Goal: Navigation & Orientation: Find specific page/section

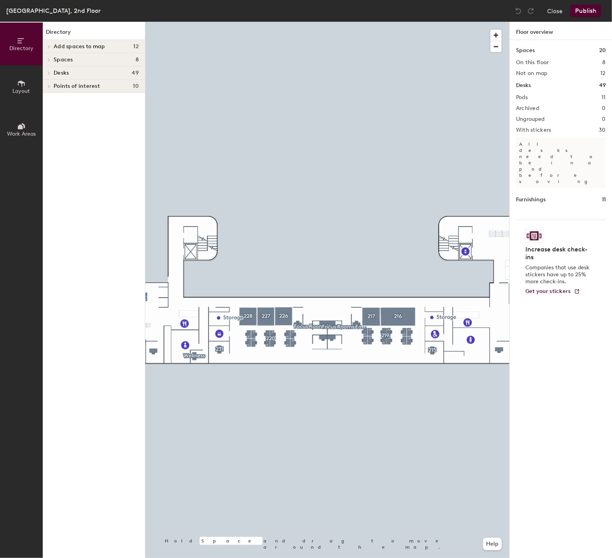
click at [35, 7] on div "Dinan Hall, 2nd Floor" at bounding box center [53, 11] width 94 height 10
click at [555, 7] on button "Close" at bounding box center [555, 11] width 16 height 12
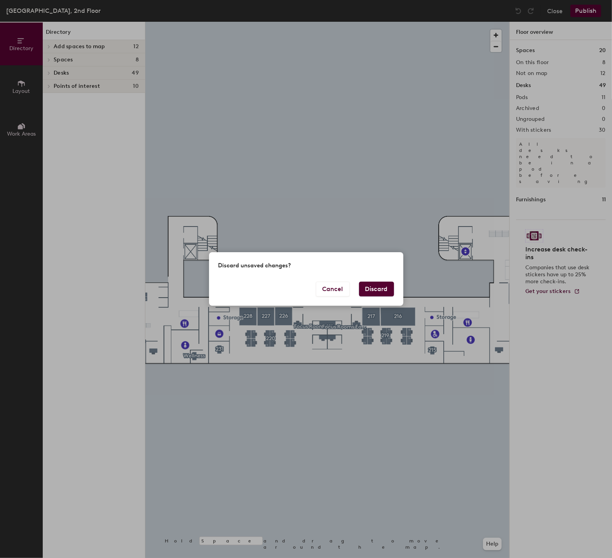
click at [383, 286] on button "Discard" at bounding box center [376, 289] width 35 height 15
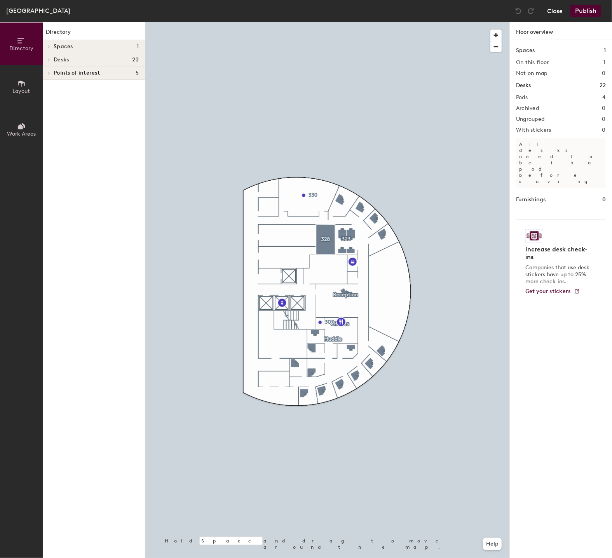
click at [556, 12] on button "Close" at bounding box center [555, 11] width 16 height 12
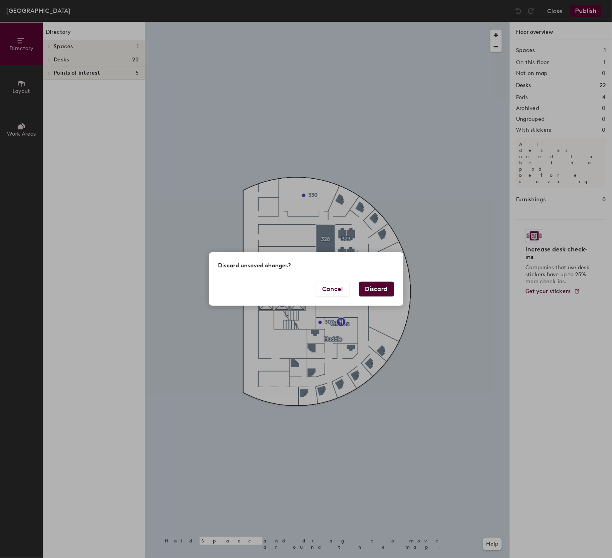
click at [379, 290] on button "Discard" at bounding box center [376, 289] width 35 height 15
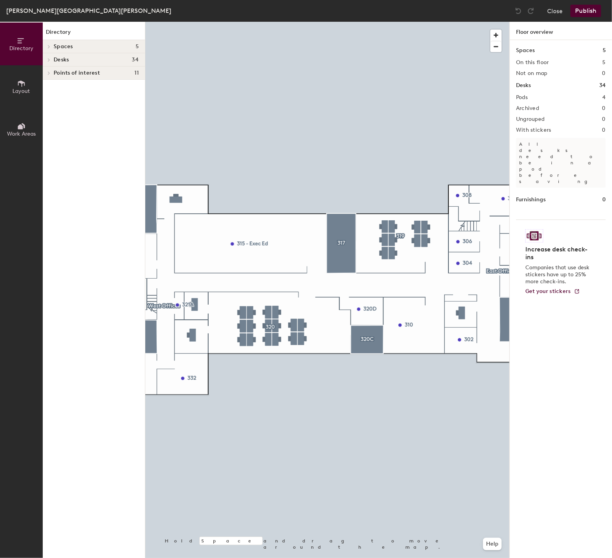
click at [74, 9] on div "Steinberg-Dietrich Hall, Suite 300" at bounding box center [88, 11] width 165 height 10
click at [554, 12] on button "Close" at bounding box center [555, 11] width 16 height 12
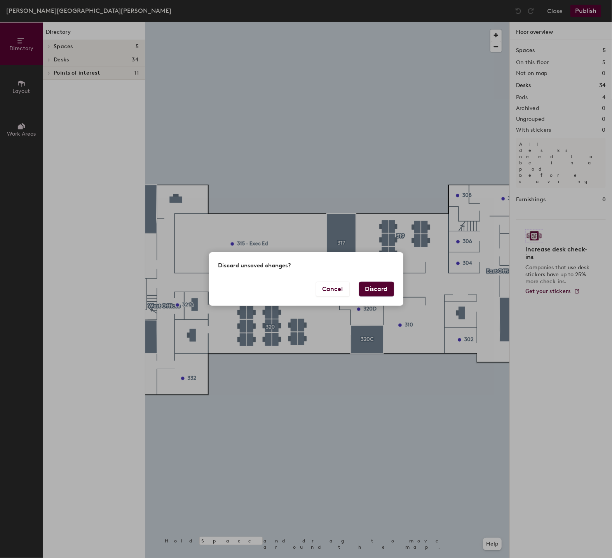
click at [379, 284] on button "Discard" at bounding box center [376, 289] width 35 height 15
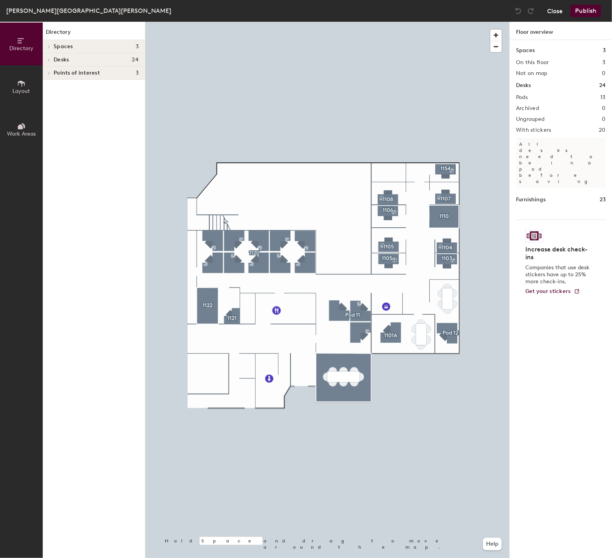
click at [556, 12] on button "Close" at bounding box center [555, 11] width 16 height 12
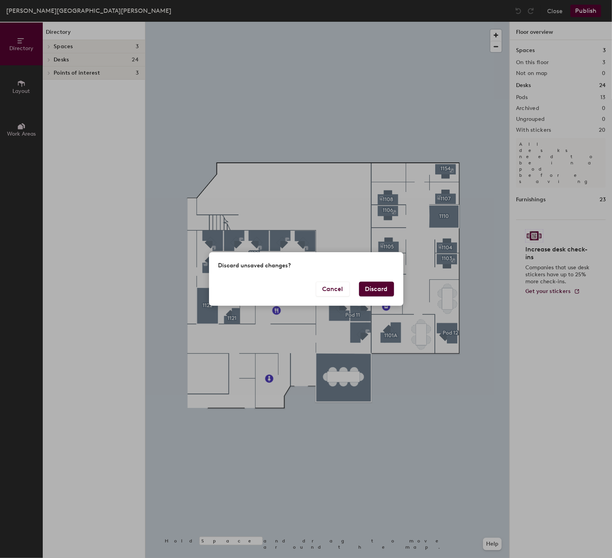
click at [379, 285] on button "Discard" at bounding box center [376, 289] width 35 height 15
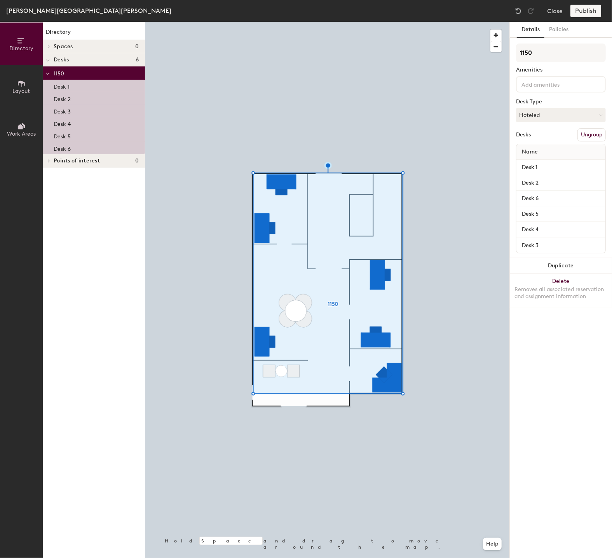
click at [438, 22] on div at bounding box center [327, 22] width 364 height 0
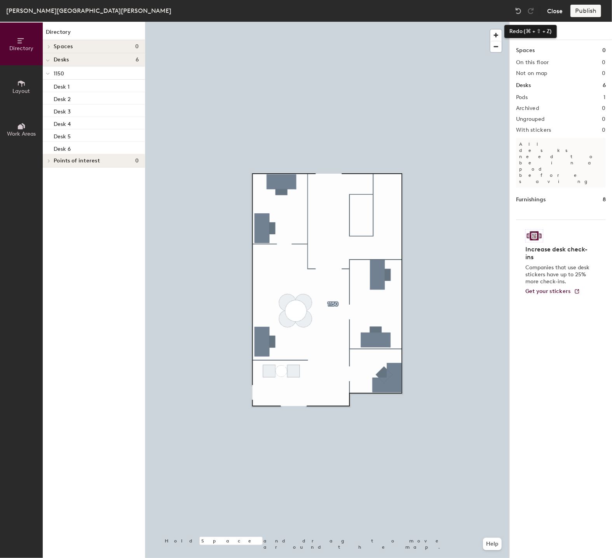
click at [556, 13] on button "Close" at bounding box center [555, 11] width 16 height 12
click at [554, 10] on button "Close" at bounding box center [555, 11] width 16 height 12
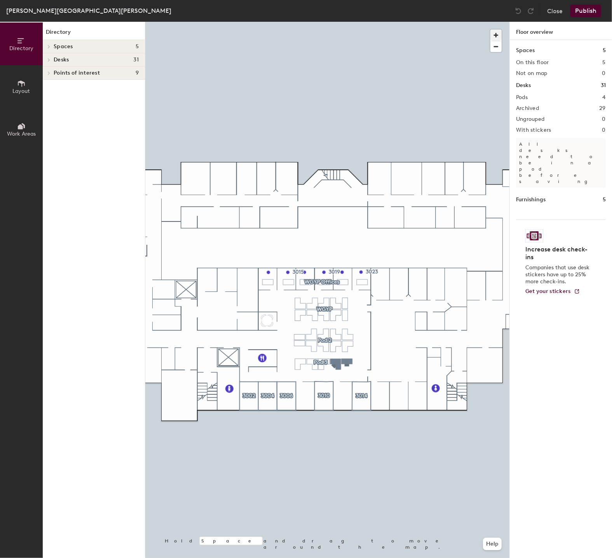
click at [497, 35] on span "button" at bounding box center [495, 35] width 11 height 11
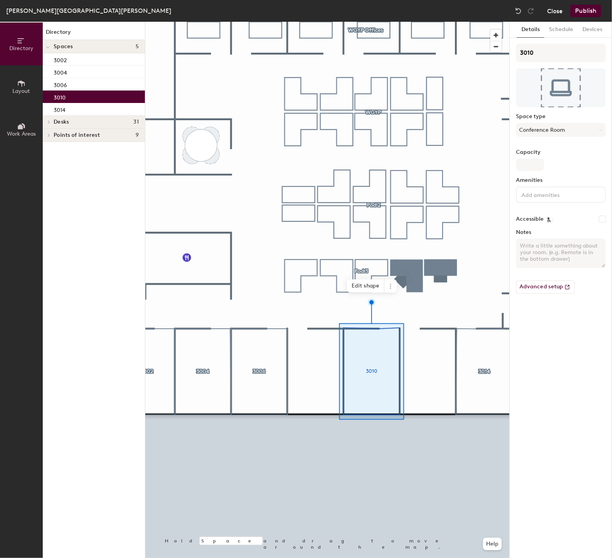
click at [559, 12] on button "Close" at bounding box center [555, 11] width 16 height 12
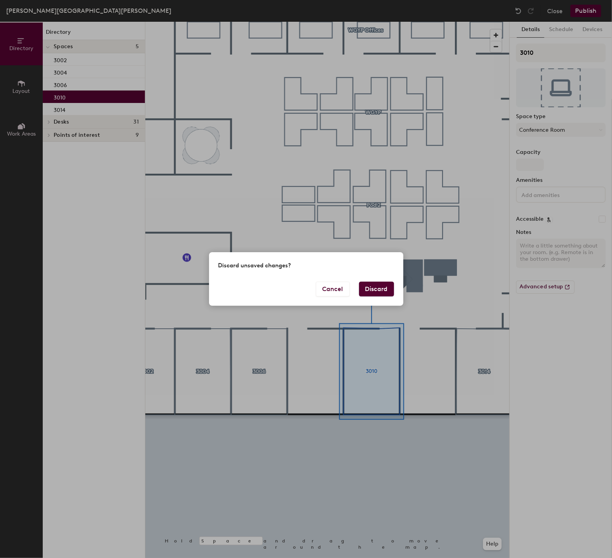
click at [375, 289] on button "Discard" at bounding box center [376, 289] width 35 height 15
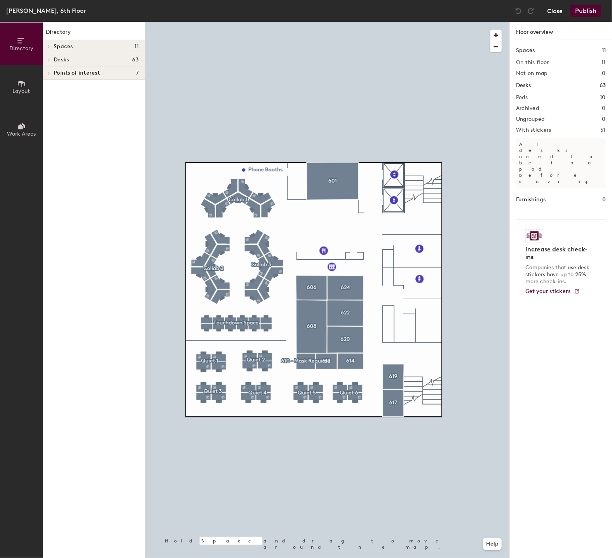
click at [555, 9] on button "Close" at bounding box center [555, 11] width 16 height 12
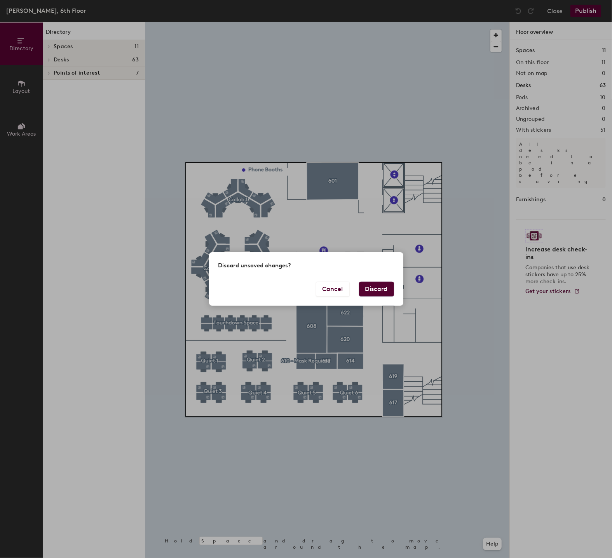
click at [388, 289] on button "Discard" at bounding box center [376, 289] width 35 height 15
